Goal: Use online tool/utility: Utilize a website feature to perform a specific function

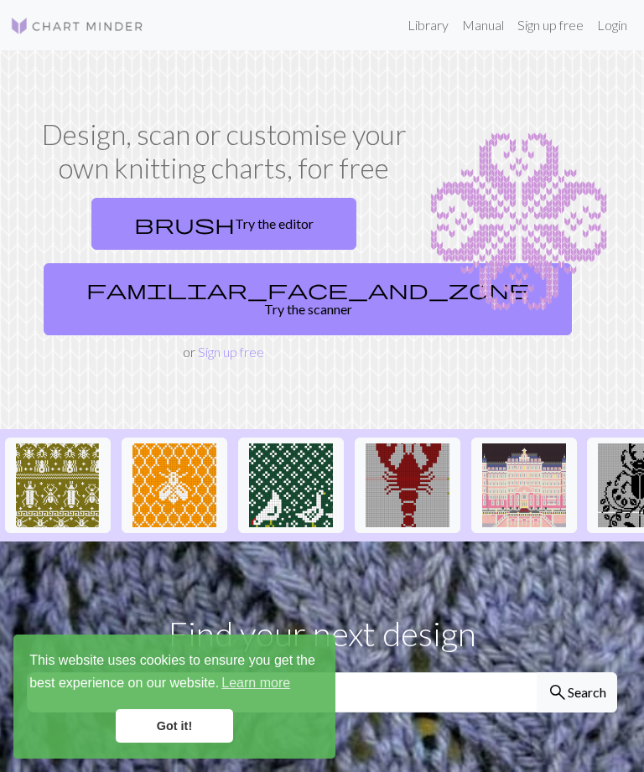
click at [208, 718] on link "Got it!" at bounding box center [174, 726] width 117 height 34
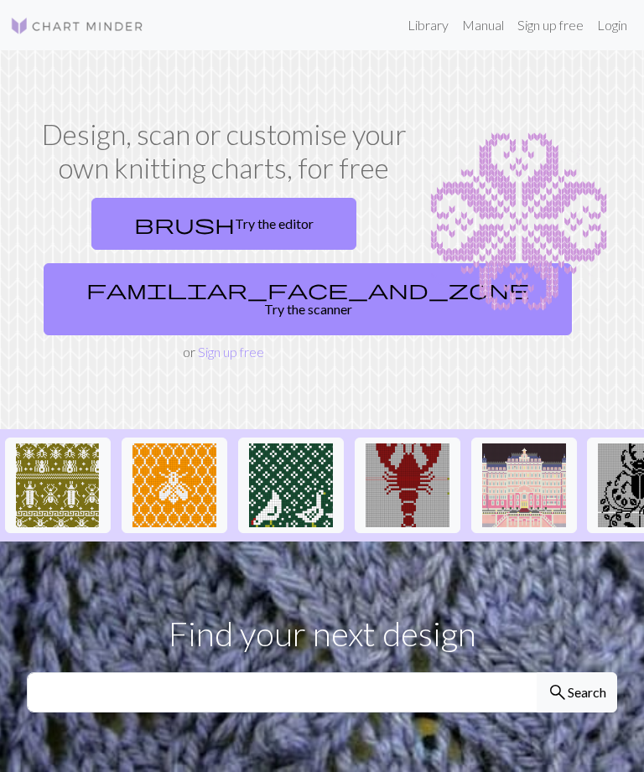
click at [282, 295] on link "familiar_face_and_zone Try the scanner" at bounding box center [308, 299] width 528 height 72
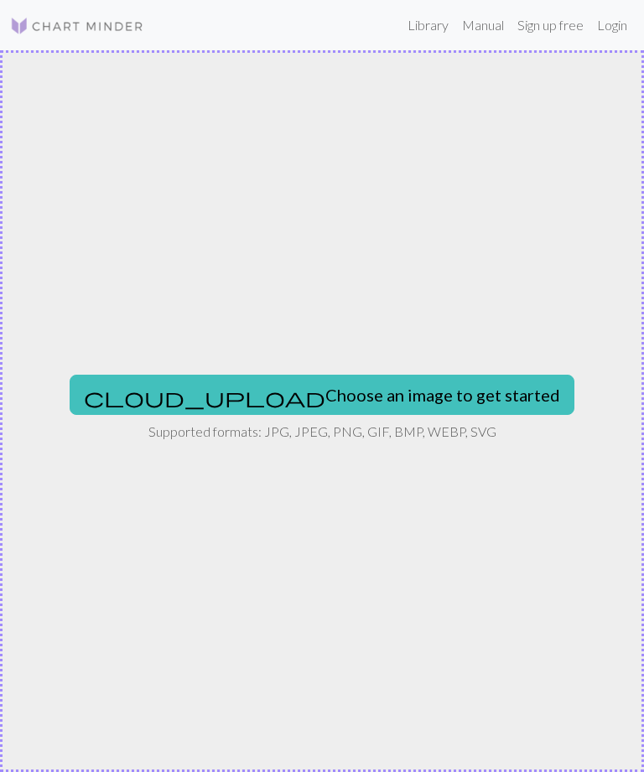
click at [392, 403] on button "cloud_upload Choose an image to get started" at bounding box center [322, 395] width 505 height 40
type input "C:\fakepath\0BFB81EB-E3FC-4A34-BE44-173E62C346B8.png"
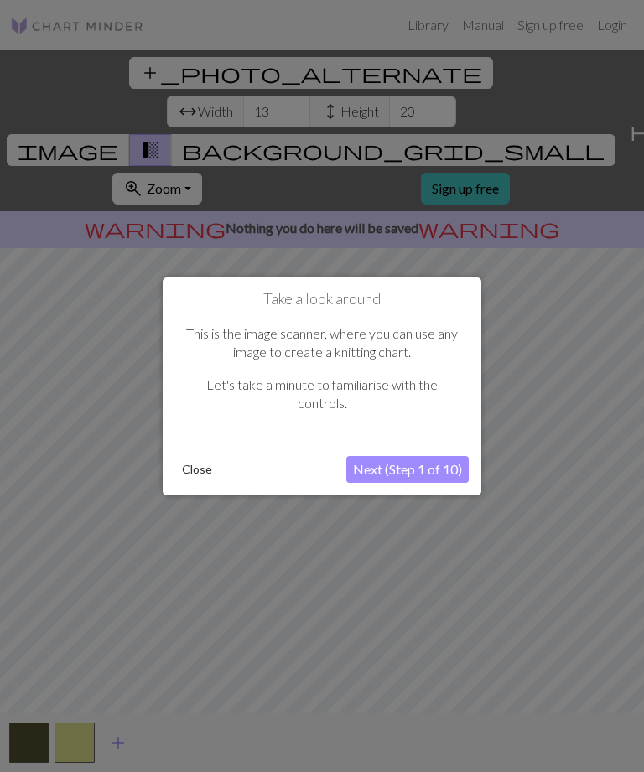
click at [427, 469] on button "Next (Step 1 of 10)" at bounding box center [407, 469] width 122 height 27
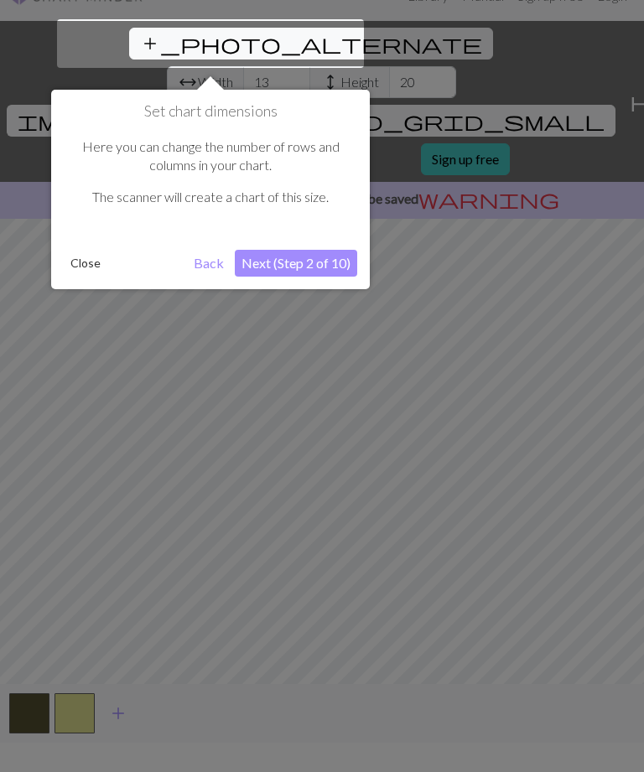
scroll to position [32, 0]
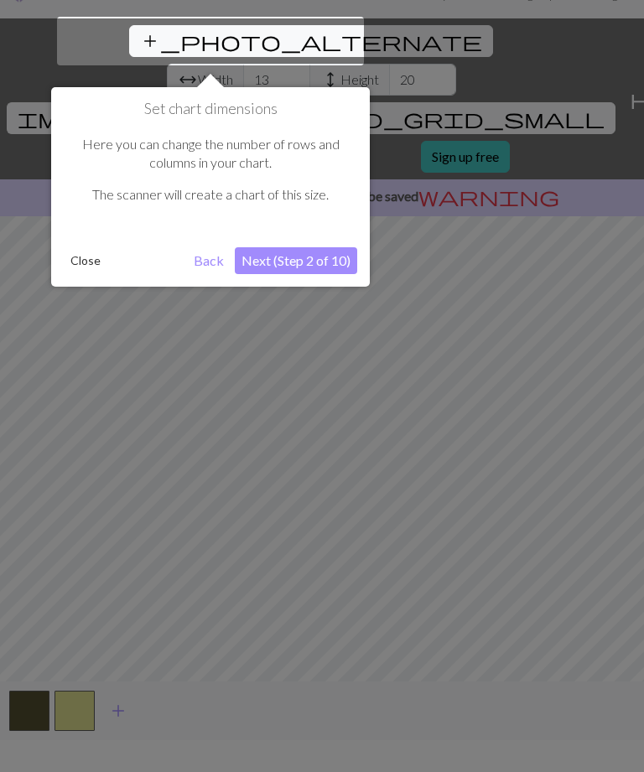
click at [202, 263] on button "Back" at bounding box center [209, 260] width 44 height 27
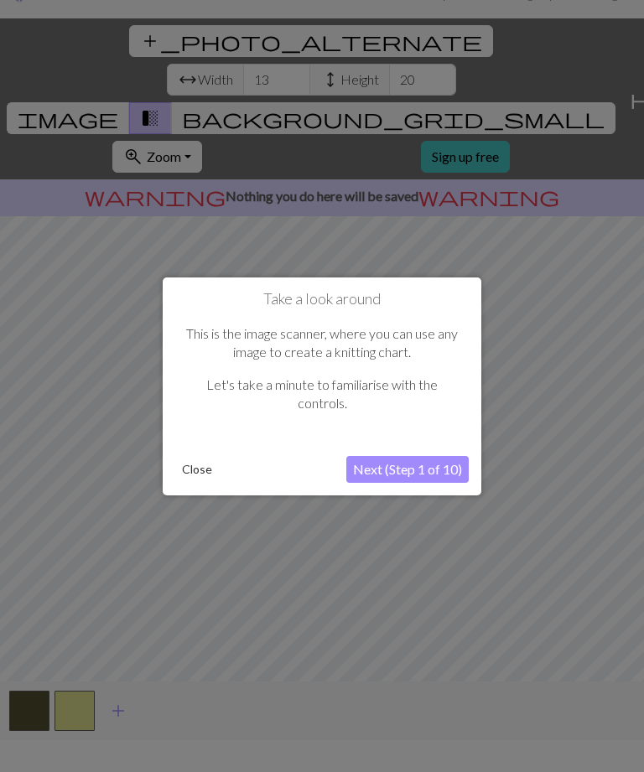
click at [452, 479] on button "Next (Step 1 of 10)" at bounding box center [407, 469] width 122 height 27
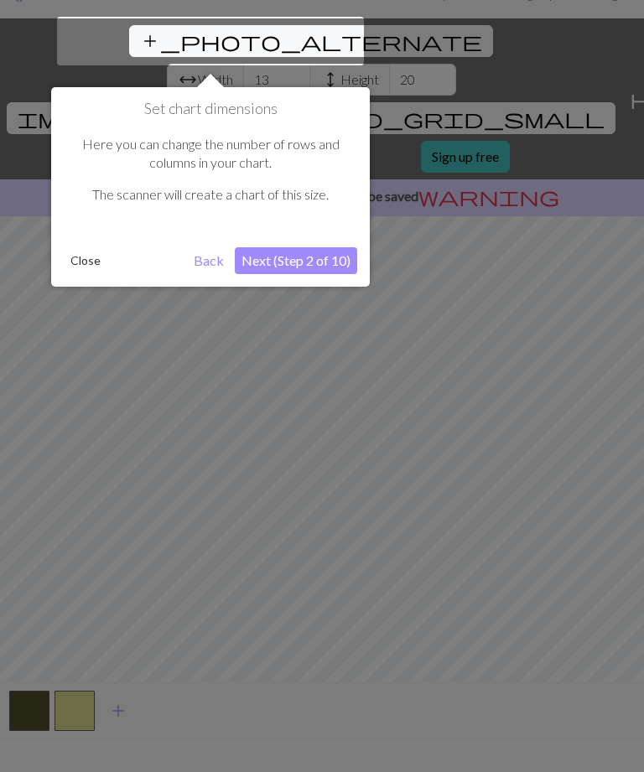
click at [325, 262] on button "Next (Step 2 of 10)" at bounding box center [296, 260] width 122 height 27
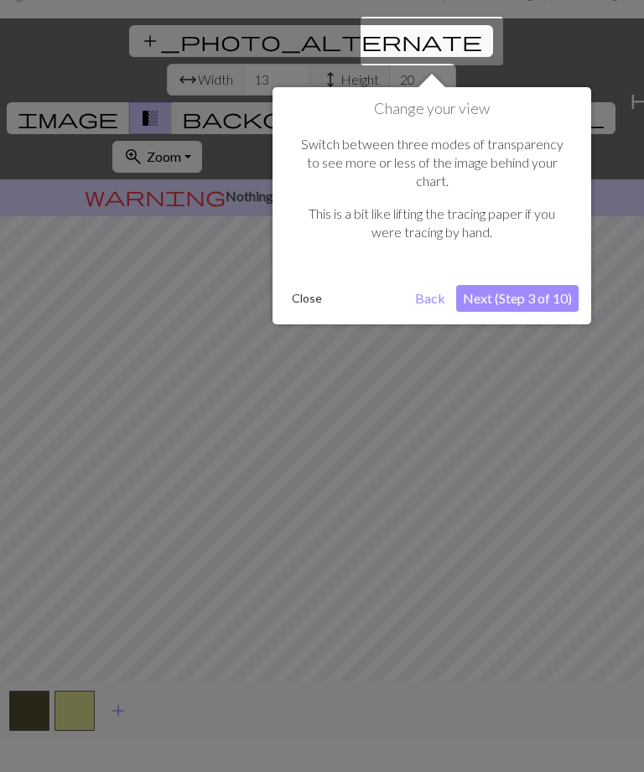
click at [543, 287] on button "Next (Step 3 of 10)" at bounding box center [517, 298] width 122 height 27
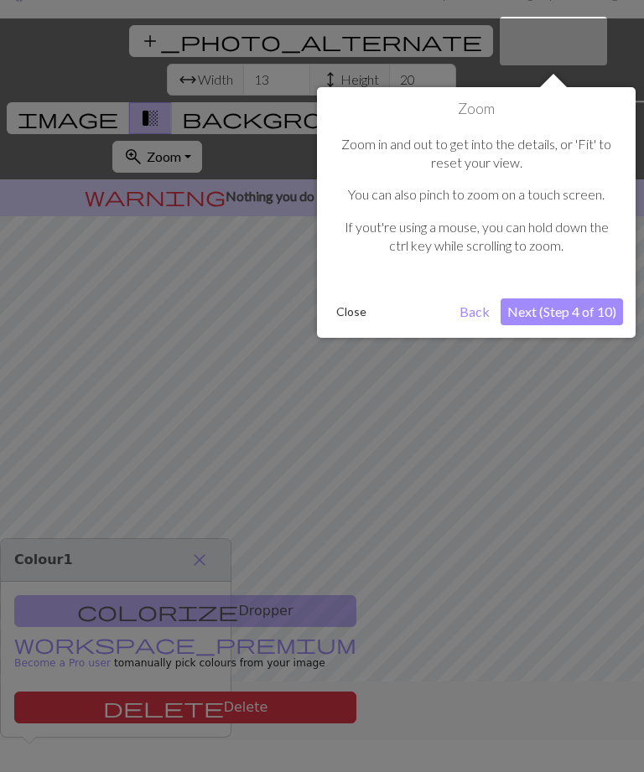
scroll to position [38, 0]
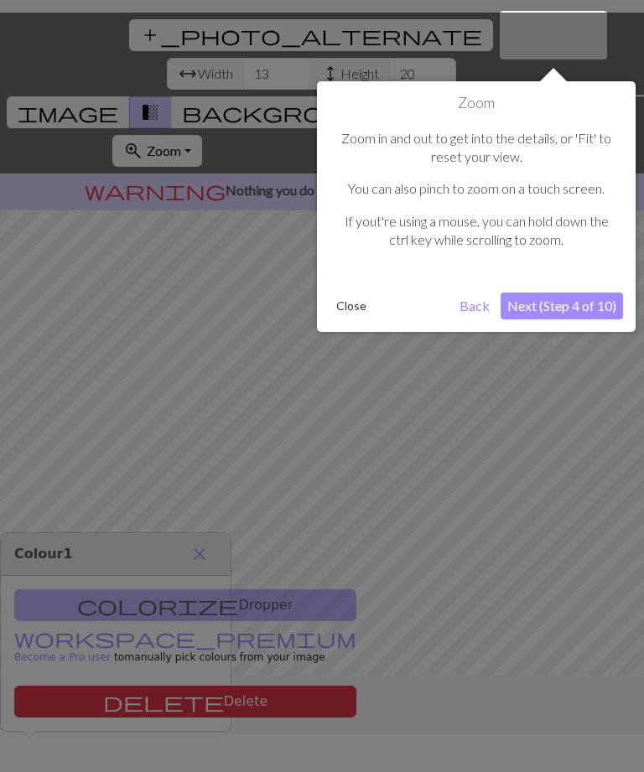
click at [573, 303] on button "Next (Step 4 of 10)" at bounding box center [561, 306] width 122 height 27
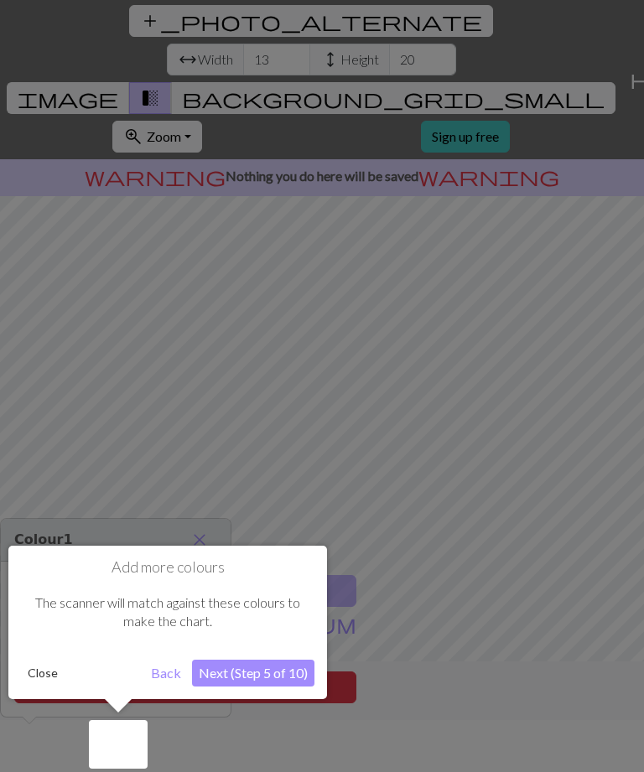
scroll to position [54, 0]
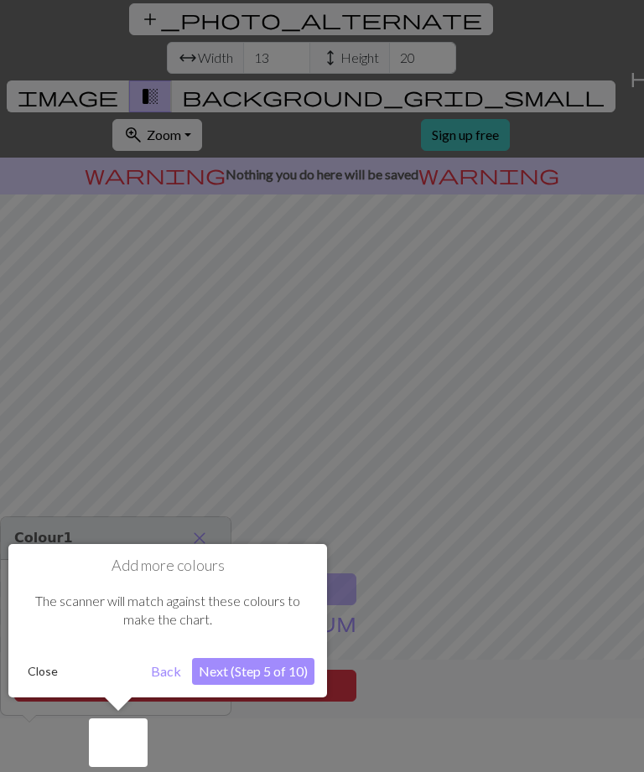
click at [277, 671] on button "Next (Step 5 of 10)" at bounding box center [253, 671] width 122 height 27
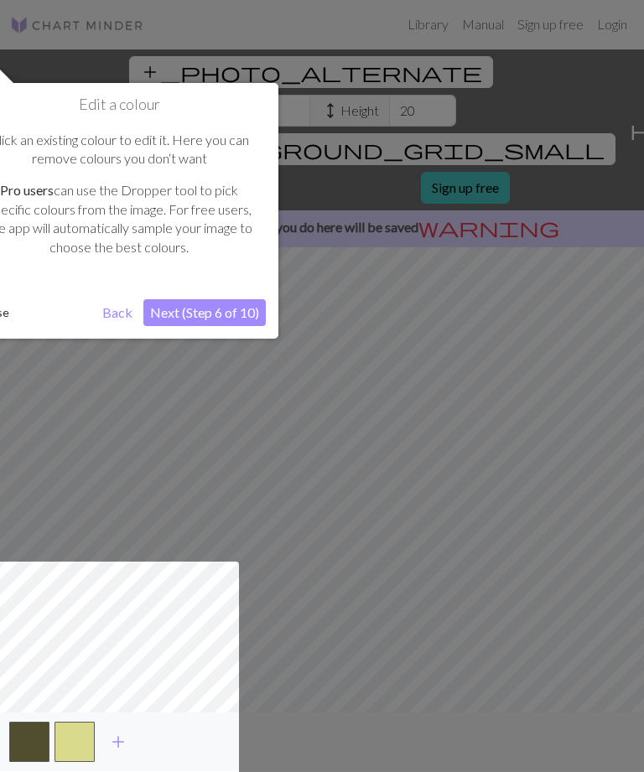
scroll to position [0, 0]
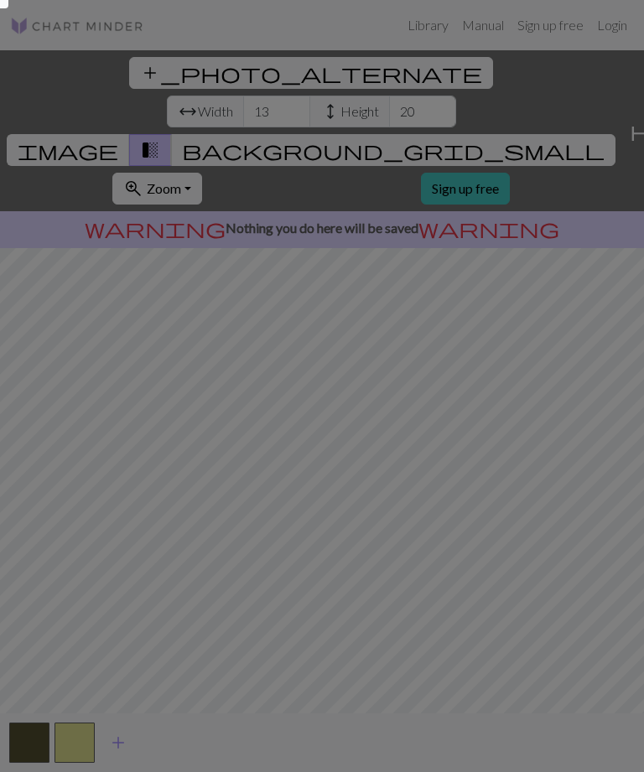
click at [4, 12] on div at bounding box center [322, 413] width 644 height 826
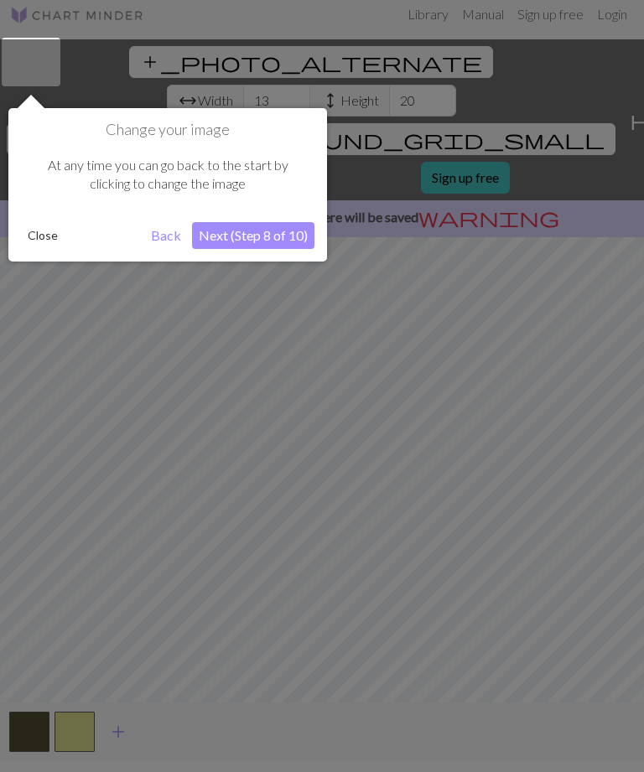
click at [2, 9] on div at bounding box center [322, 402] width 644 height 826
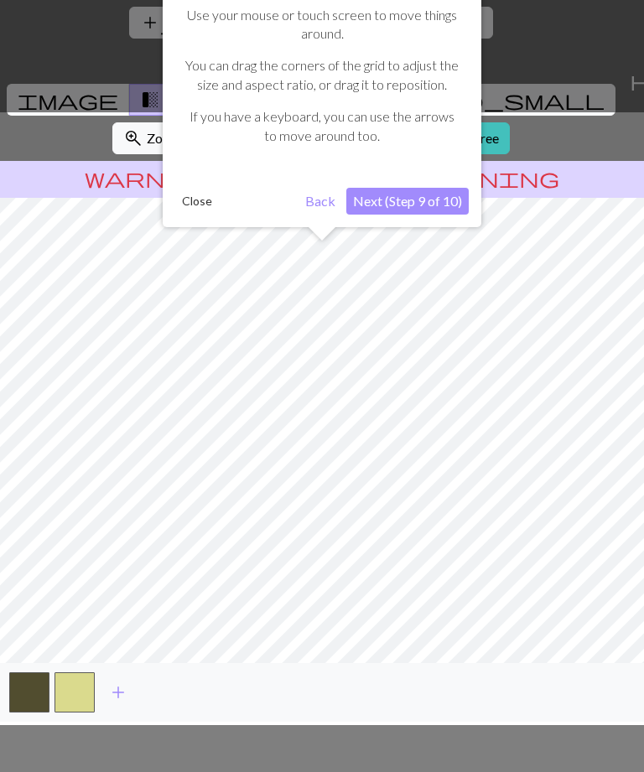
scroll to position [54, 0]
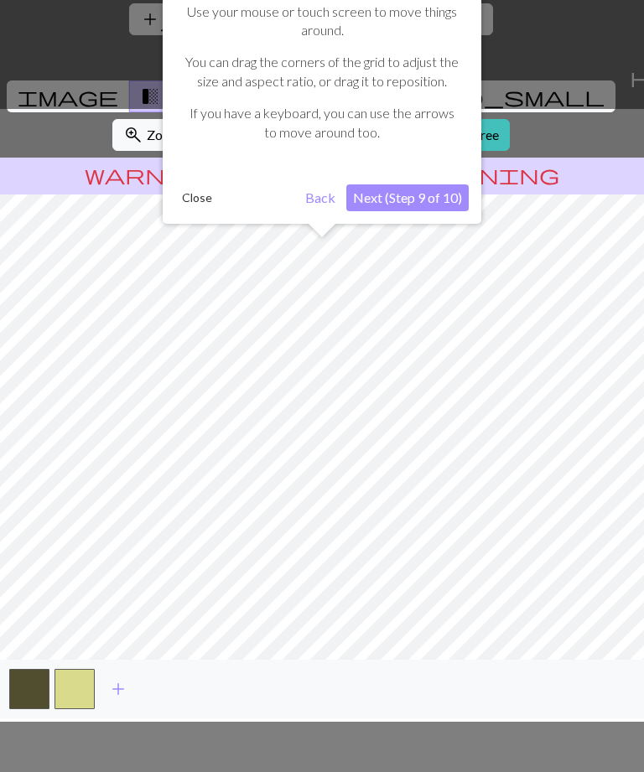
click at [325, 192] on button "Back" at bounding box center [320, 197] width 44 height 27
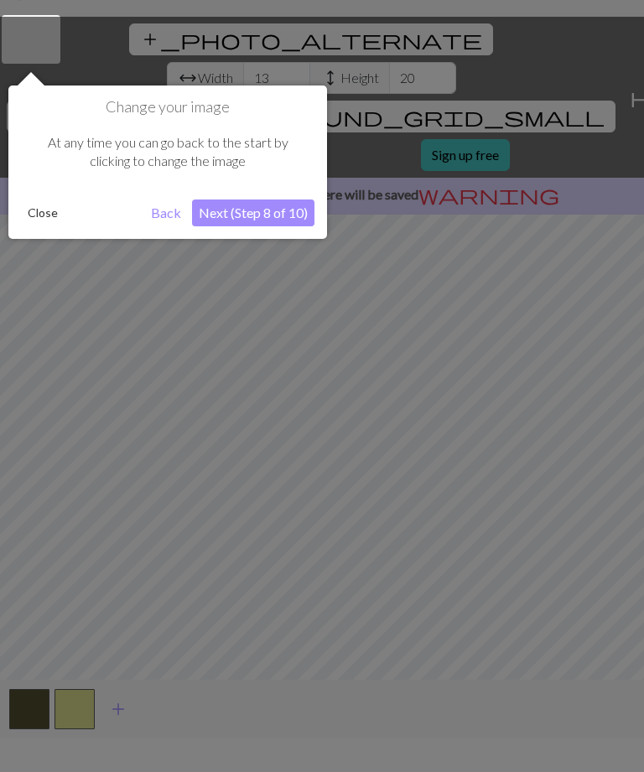
scroll to position [32, 0]
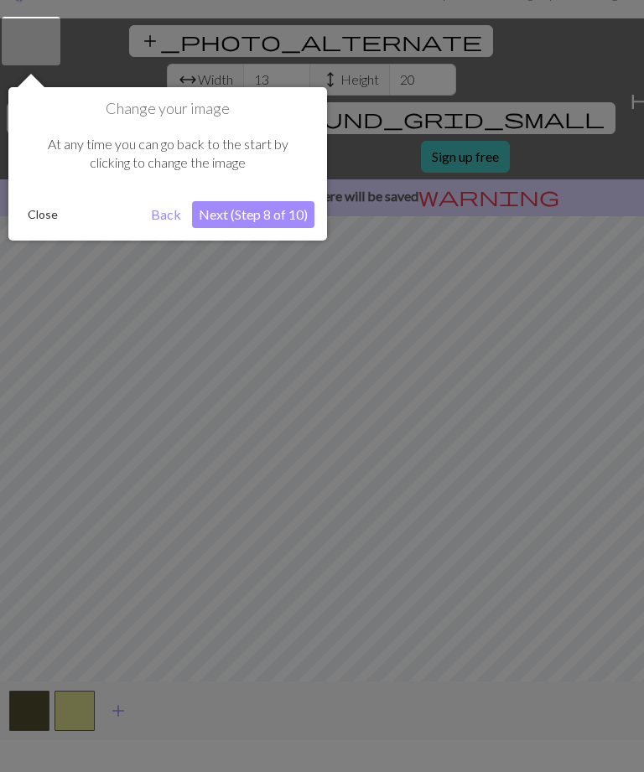
click at [172, 215] on button "Back" at bounding box center [166, 214] width 44 height 27
click at [168, 209] on button "Back" at bounding box center [166, 214] width 44 height 27
click at [251, 205] on button "Next (Step 8 of 10)" at bounding box center [253, 214] width 122 height 27
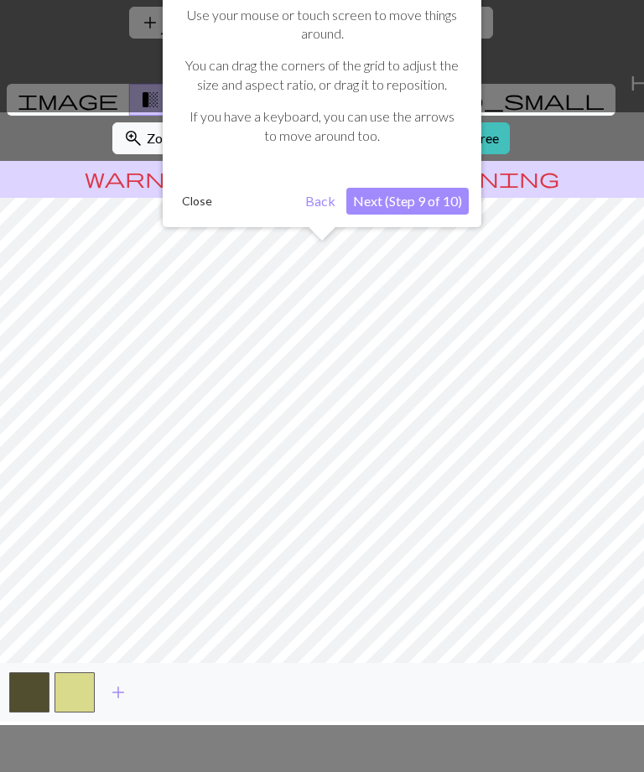
scroll to position [54, 0]
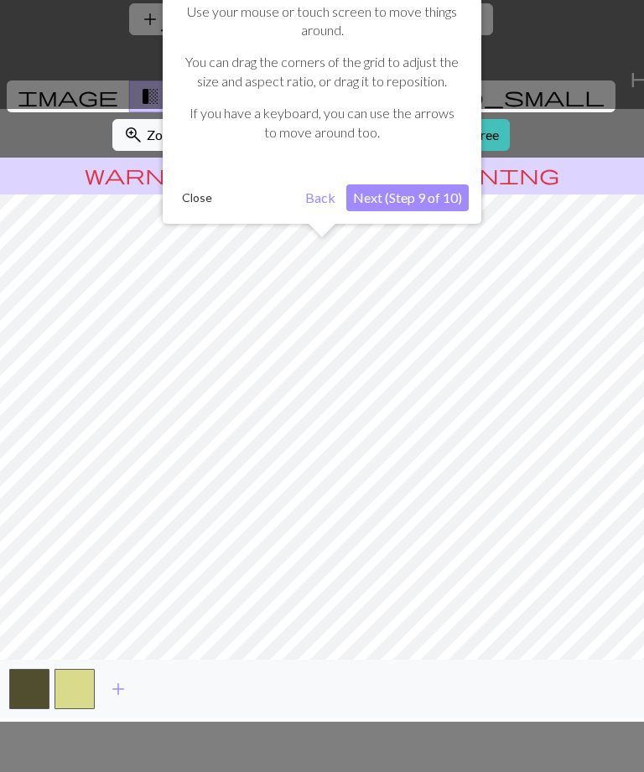
click at [413, 200] on button "Next (Step 9 of 10)" at bounding box center [407, 197] width 122 height 27
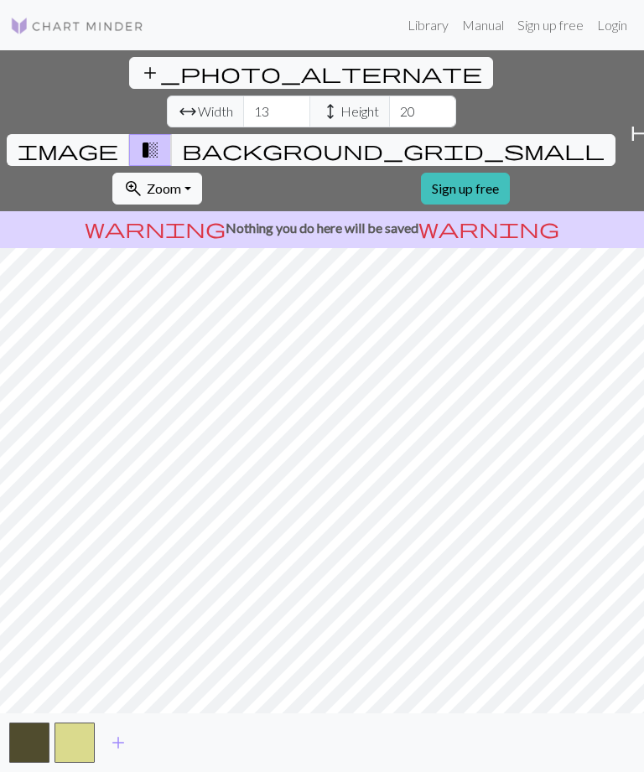
click at [198, 101] on span "Width" at bounding box center [215, 111] width 35 height 20
click at [243, 96] on input "13" at bounding box center [276, 112] width 67 height 32
type input "1"
type input "50"
click at [198, 101] on span "Width" at bounding box center [215, 111] width 35 height 20
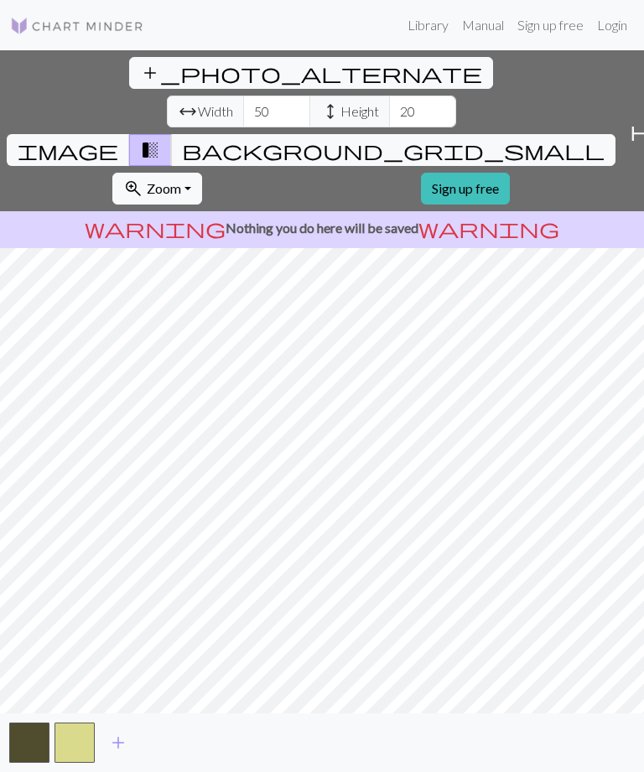
click at [167, 96] on span "arrow_range Width" at bounding box center [205, 112] width 77 height 32
click at [421, 173] on link "Sign up free" at bounding box center [465, 189] width 89 height 32
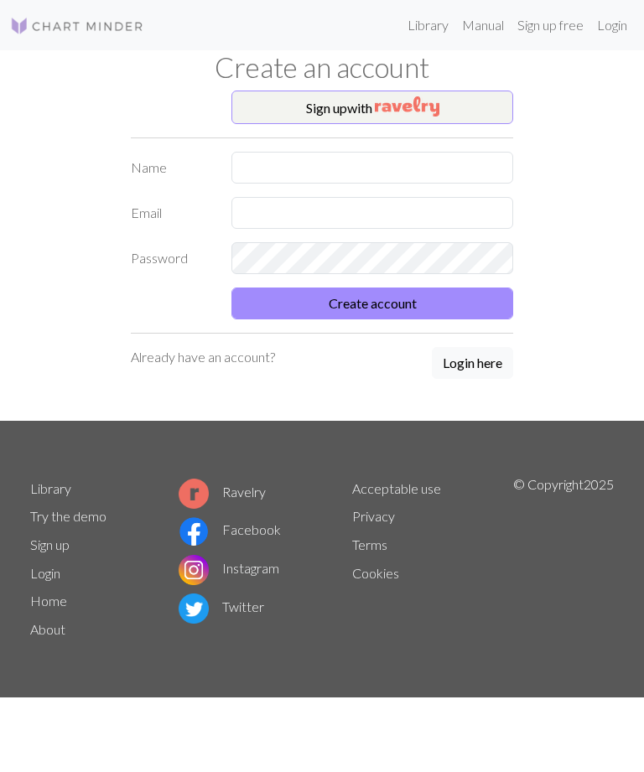
click at [432, 107] on img "button" at bounding box center [407, 106] width 65 height 20
